Goal: Task Accomplishment & Management: Manage account settings

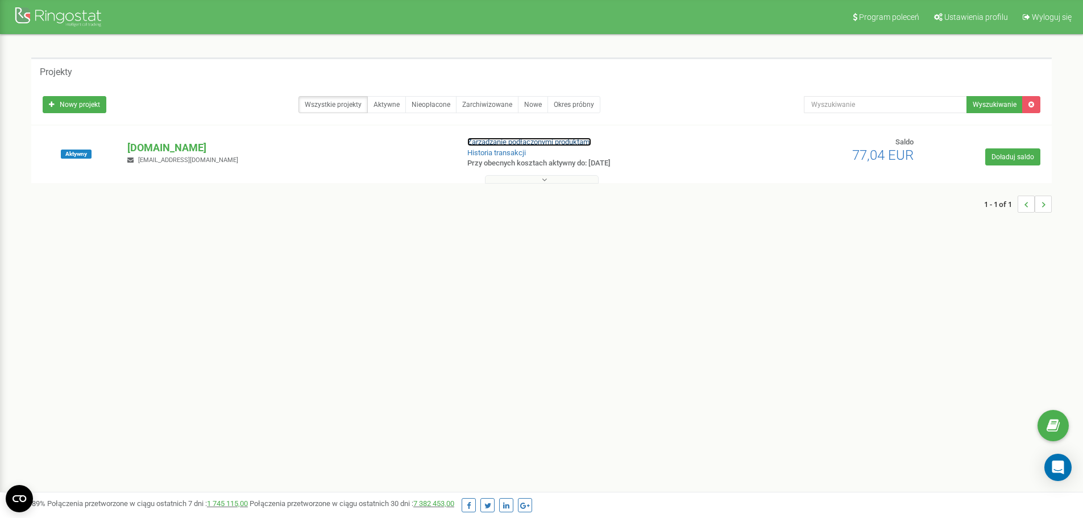
click at [489, 143] on link "Zarządzanie podłączonymi produktami" at bounding box center [529, 142] width 124 height 9
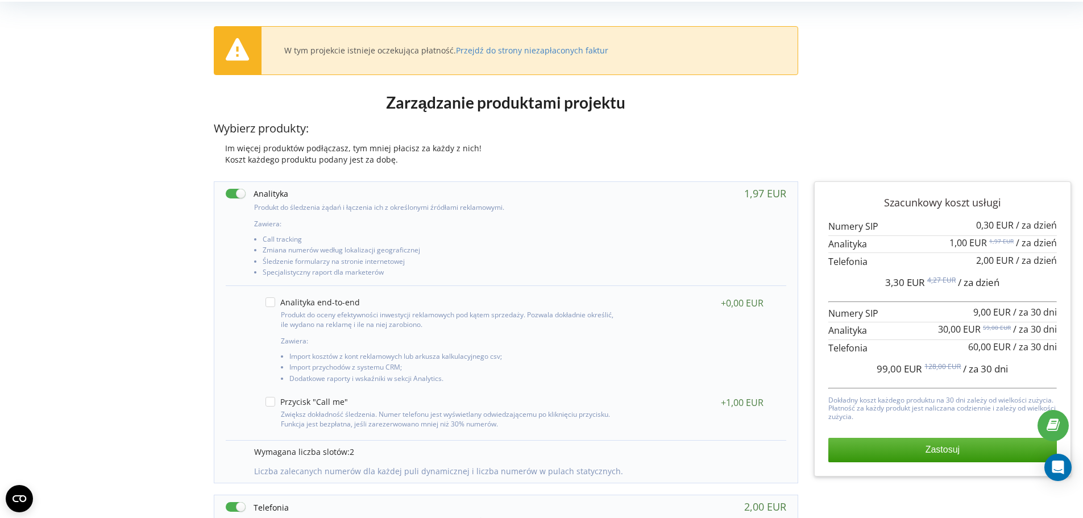
scroll to position [57, 0]
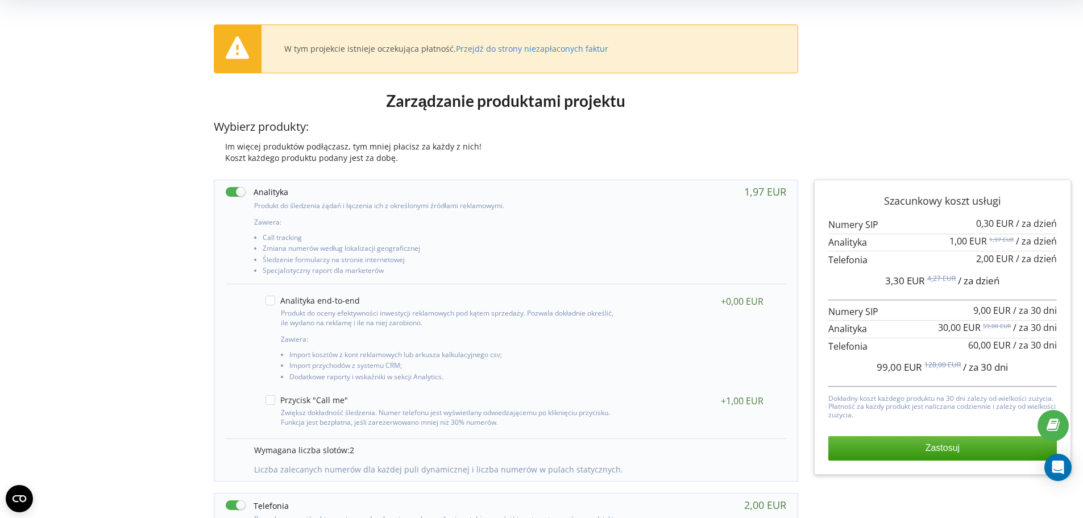
click at [235, 193] on label at bounding box center [257, 192] width 63 height 12
checkbox input "false"
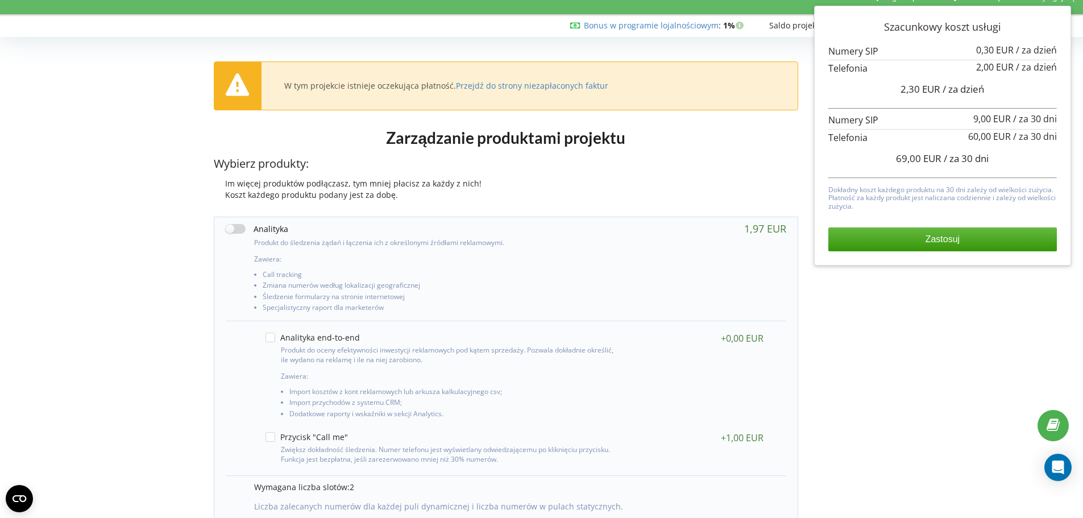
scroll to position [0, 0]
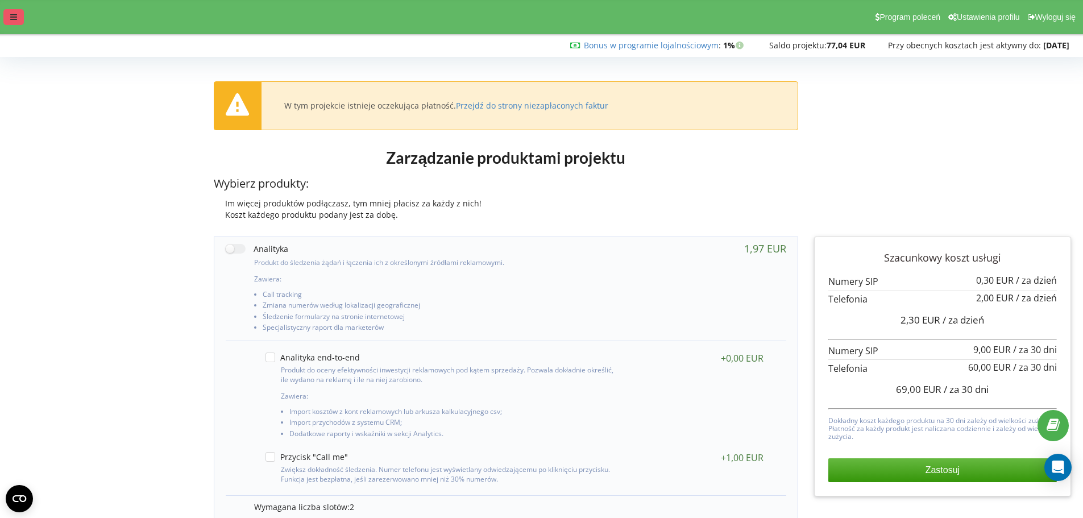
click at [15, 16] on icon at bounding box center [13, 17] width 7 height 8
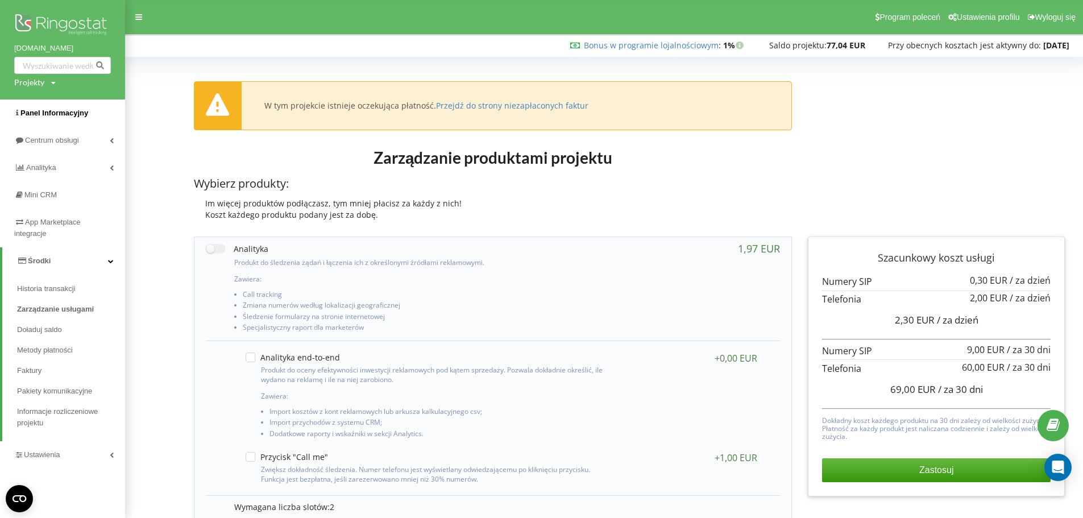
click at [55, 118] on span "Panel Informacyjny" at bounding box center [51, 112] width 74 height 11
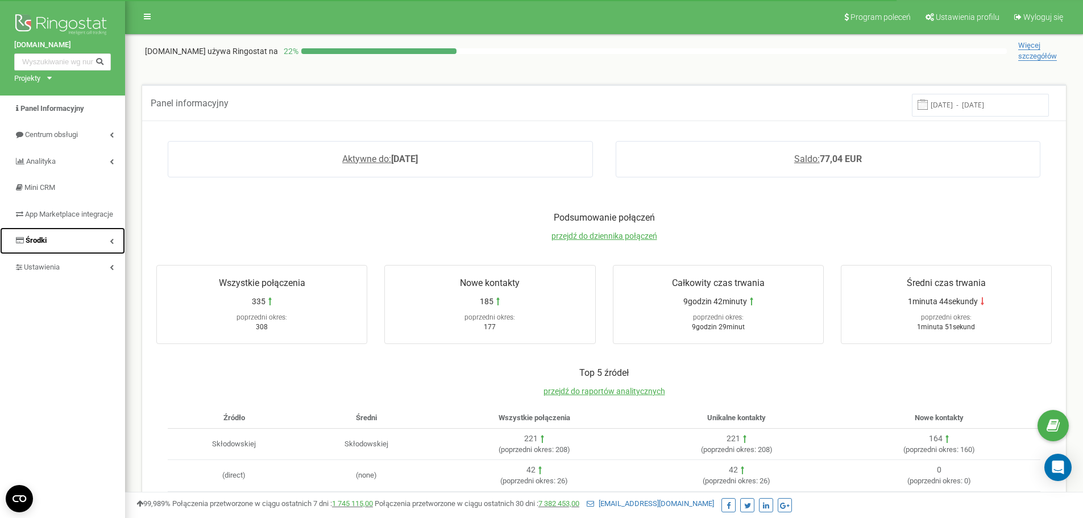
click at [110, 244] on icon at bounding box center [112, 241] width 4 height 6
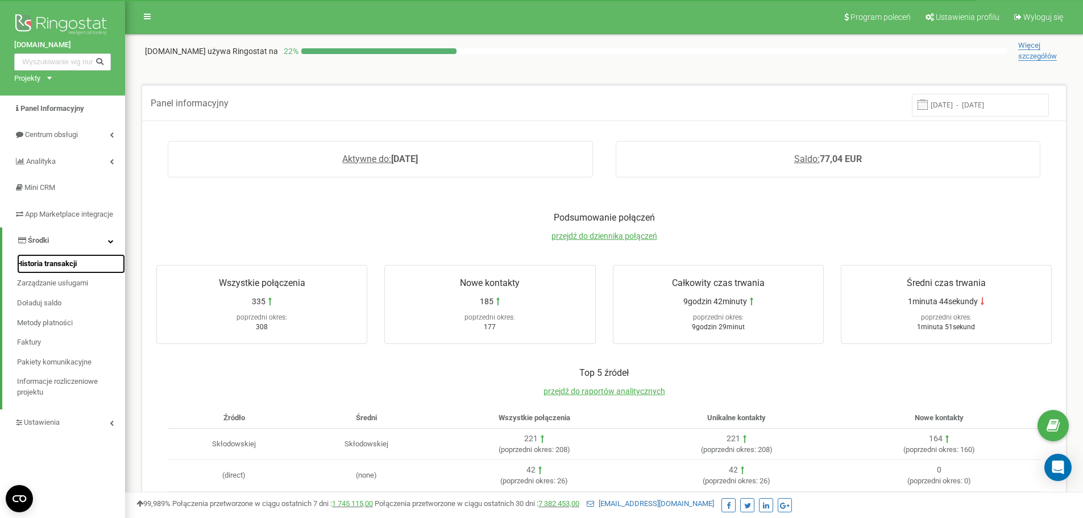
click at [70, 269] on span "Historia transakcji" at bounding box center [47, 264] width 60 height 11
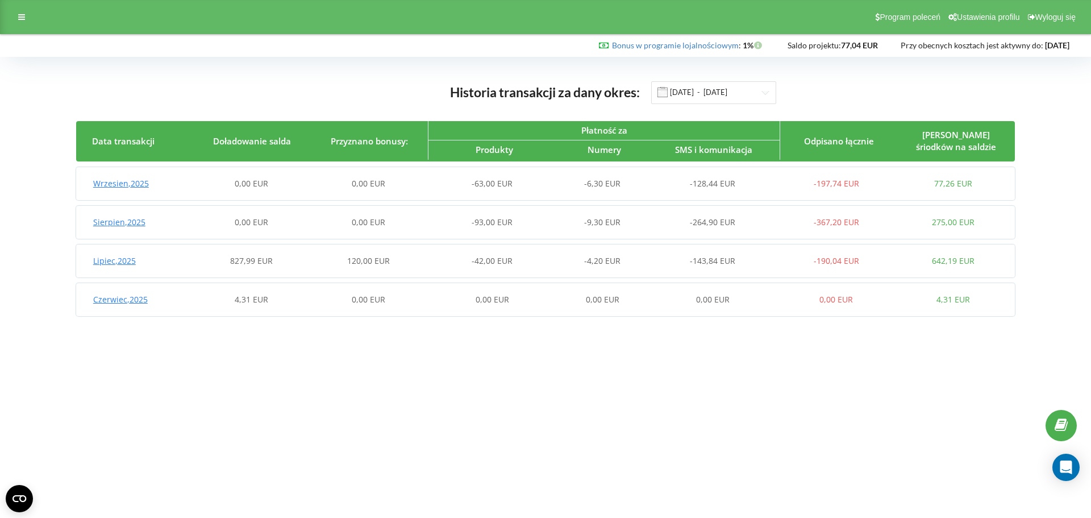
click at [107, 181] on span "Wrzesien , 2025" at bounding box center [121, 183] width 56 height 11
